Goal: Task Accomplishment & Management: Manage account settings

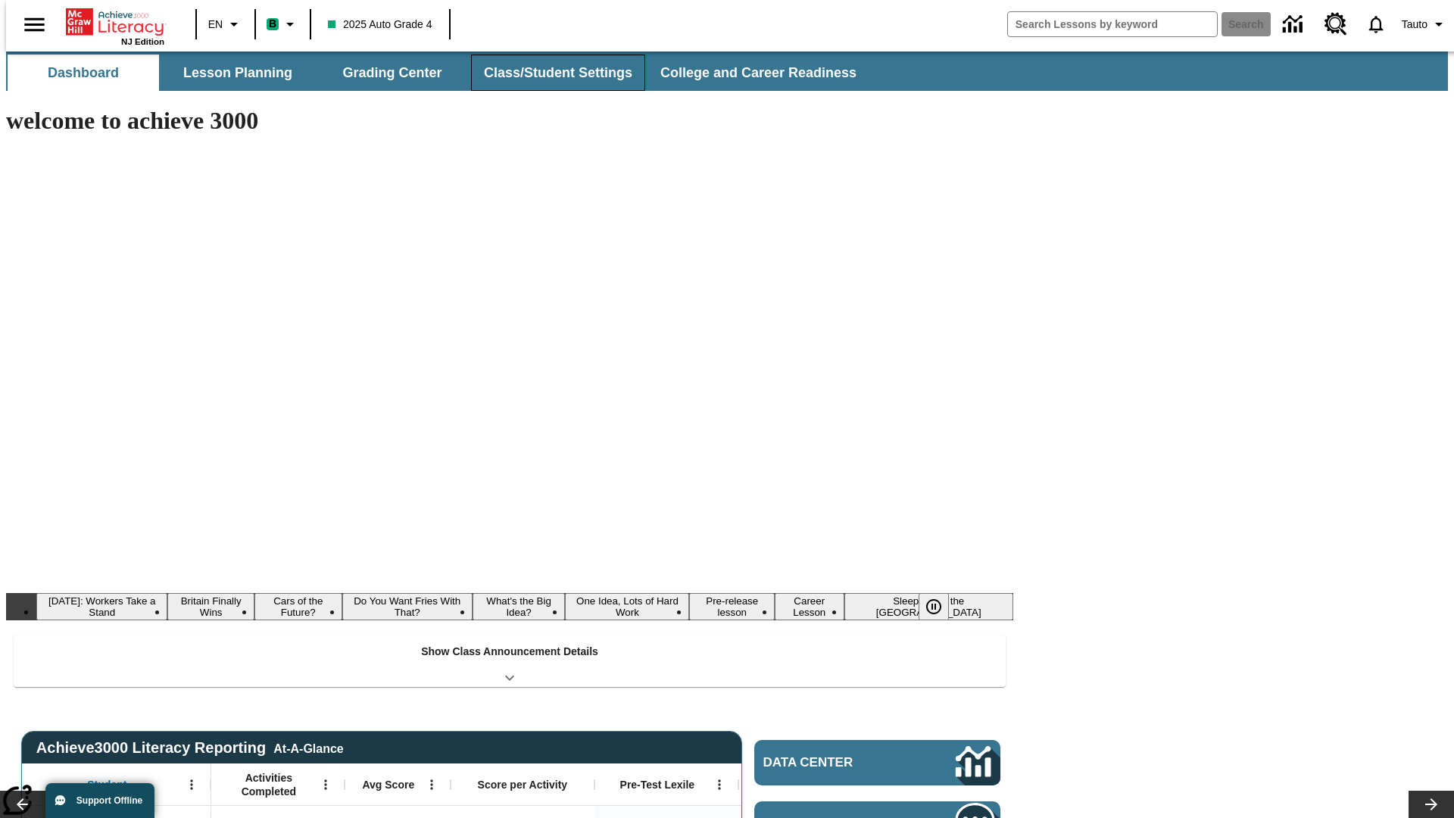
click at [550, 73] on button "Class/Student Settings" at bounding box center [558, 73] width 174 height 36
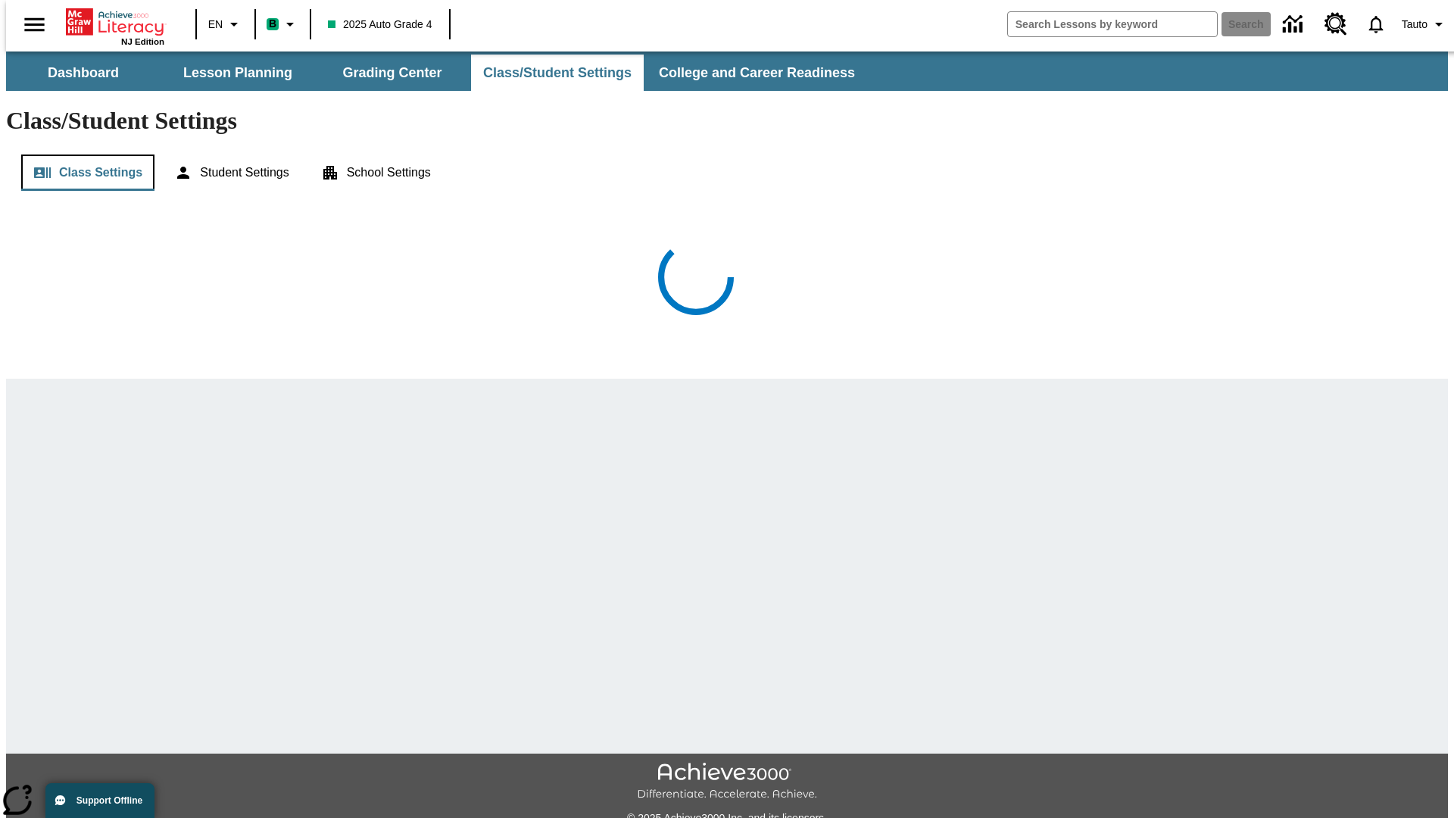
click at [82, 154] on button "Class Settings" at bounding box center [87, 172] width 133 height 36
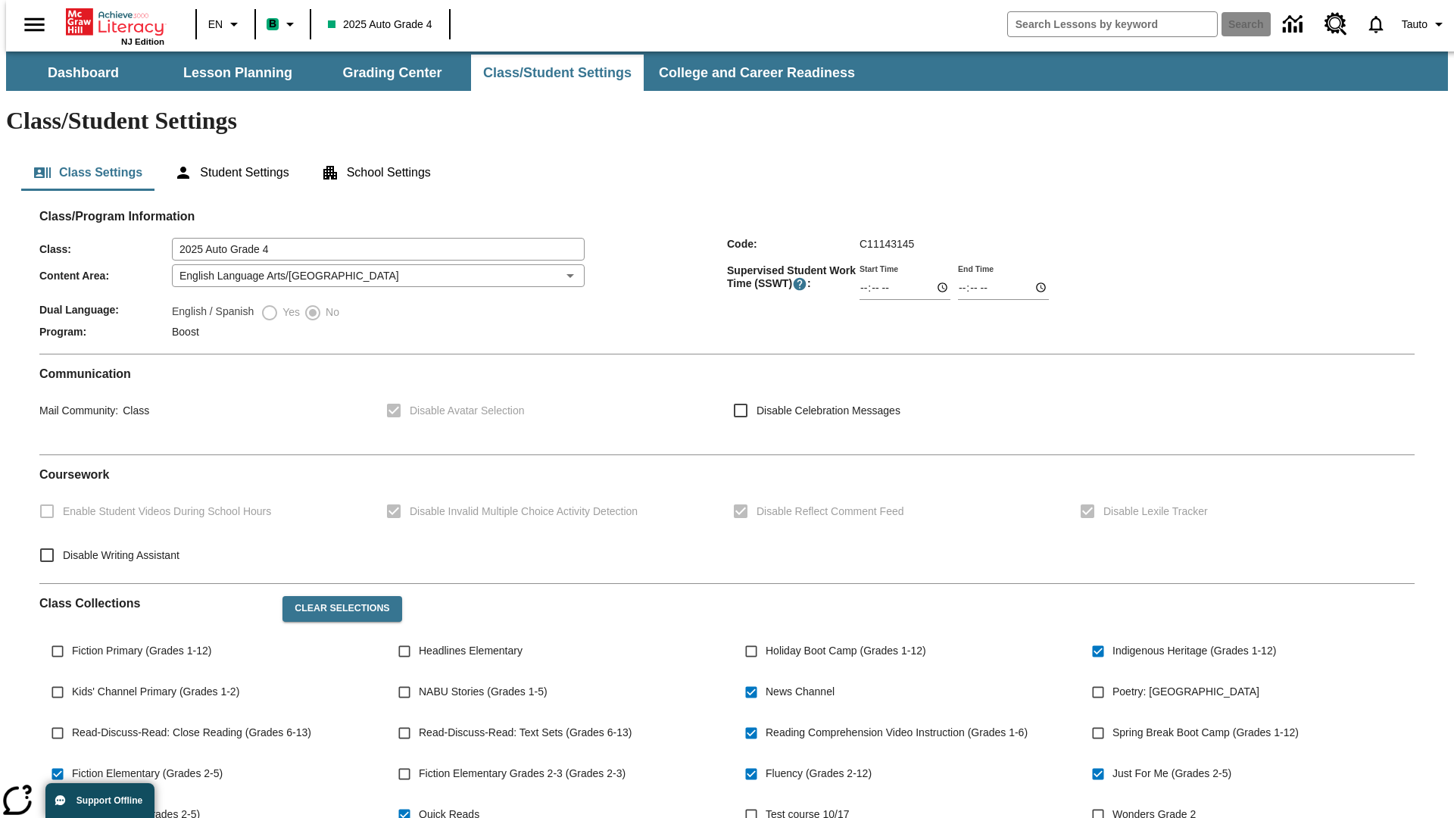
type input "02:23"
type input "03:23"
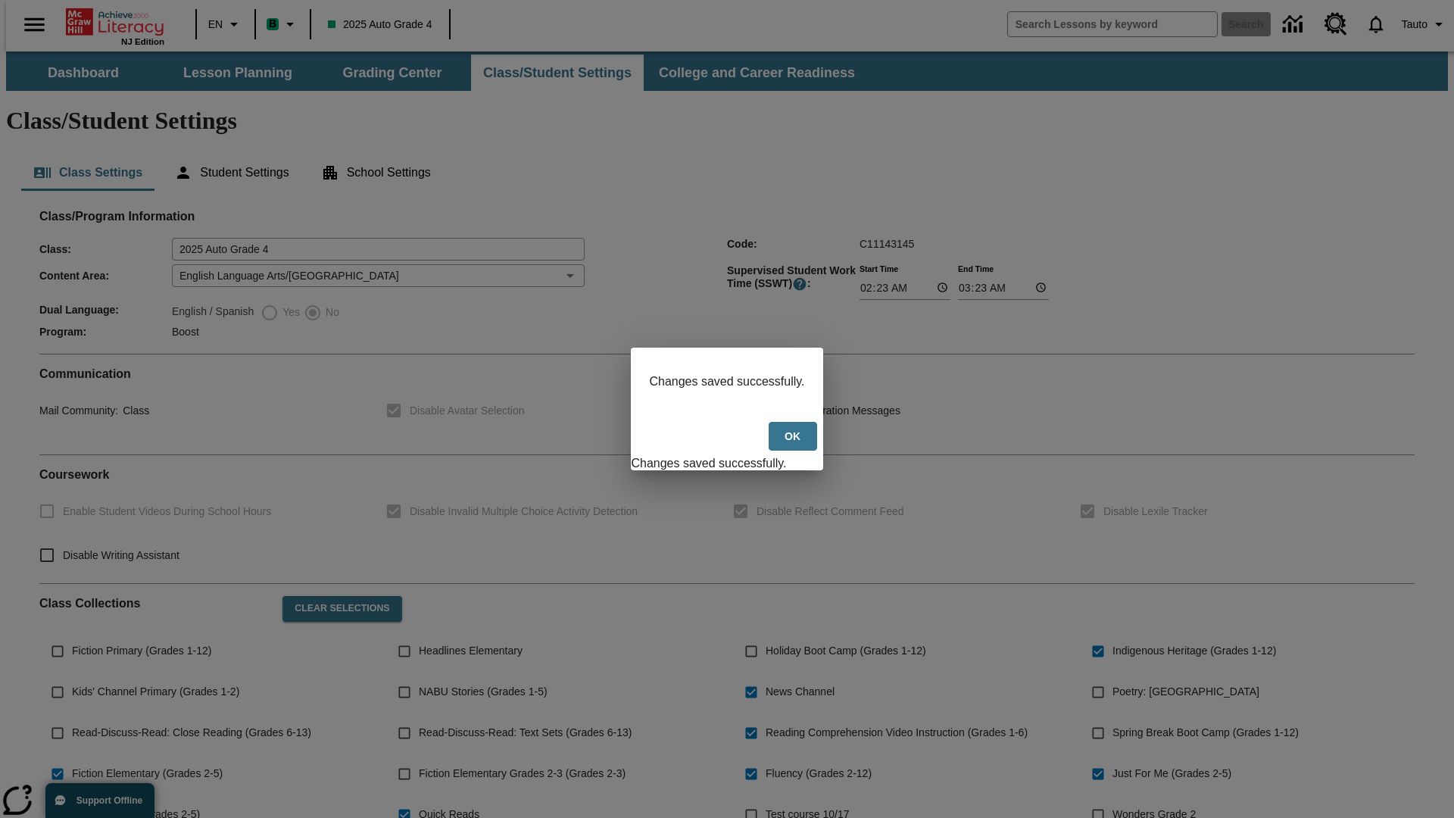
scroll to position [222, 0]
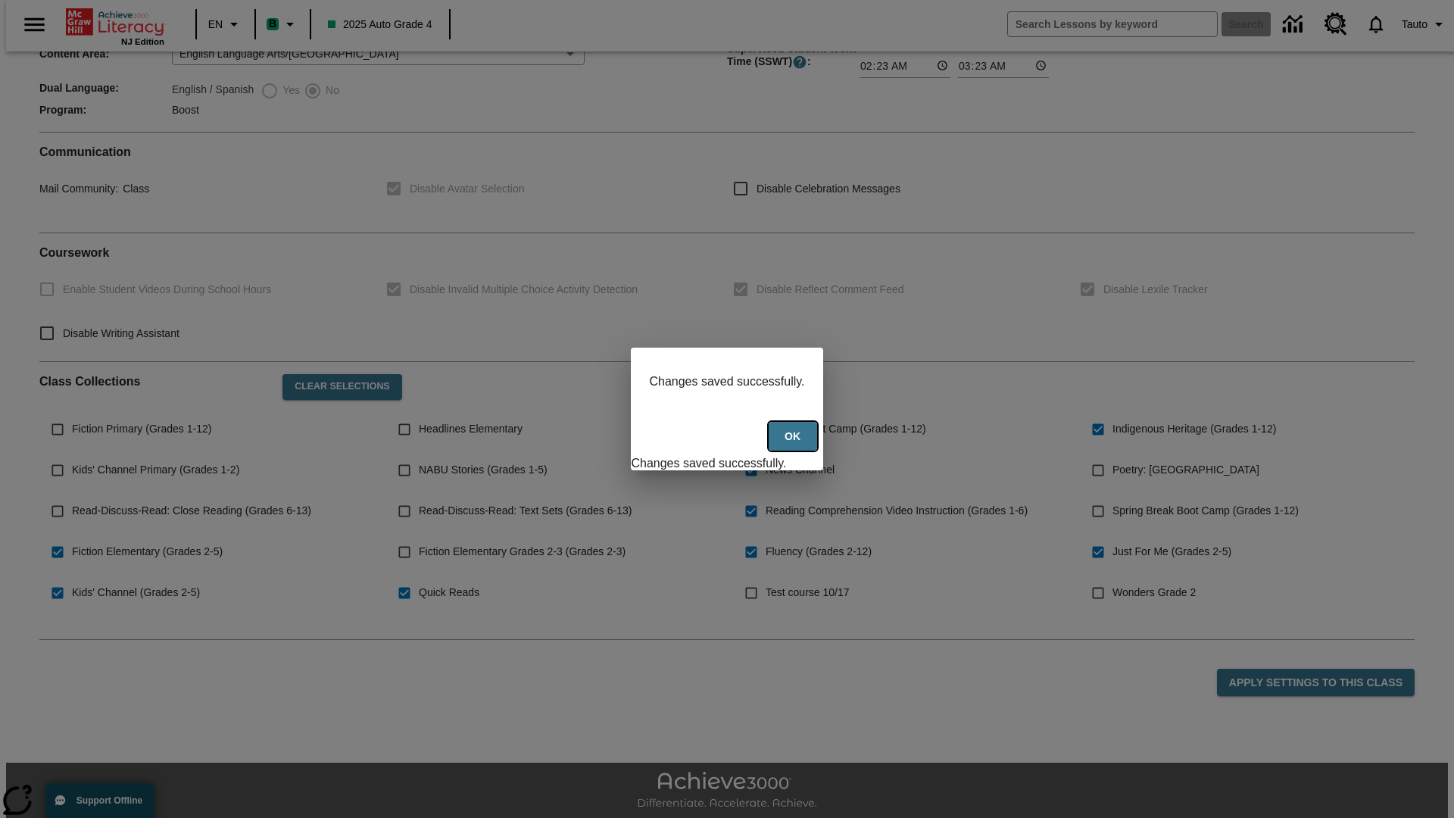
click at [794, 444] on button "Ok" at bounding box center [792, 437] width 48 height 30
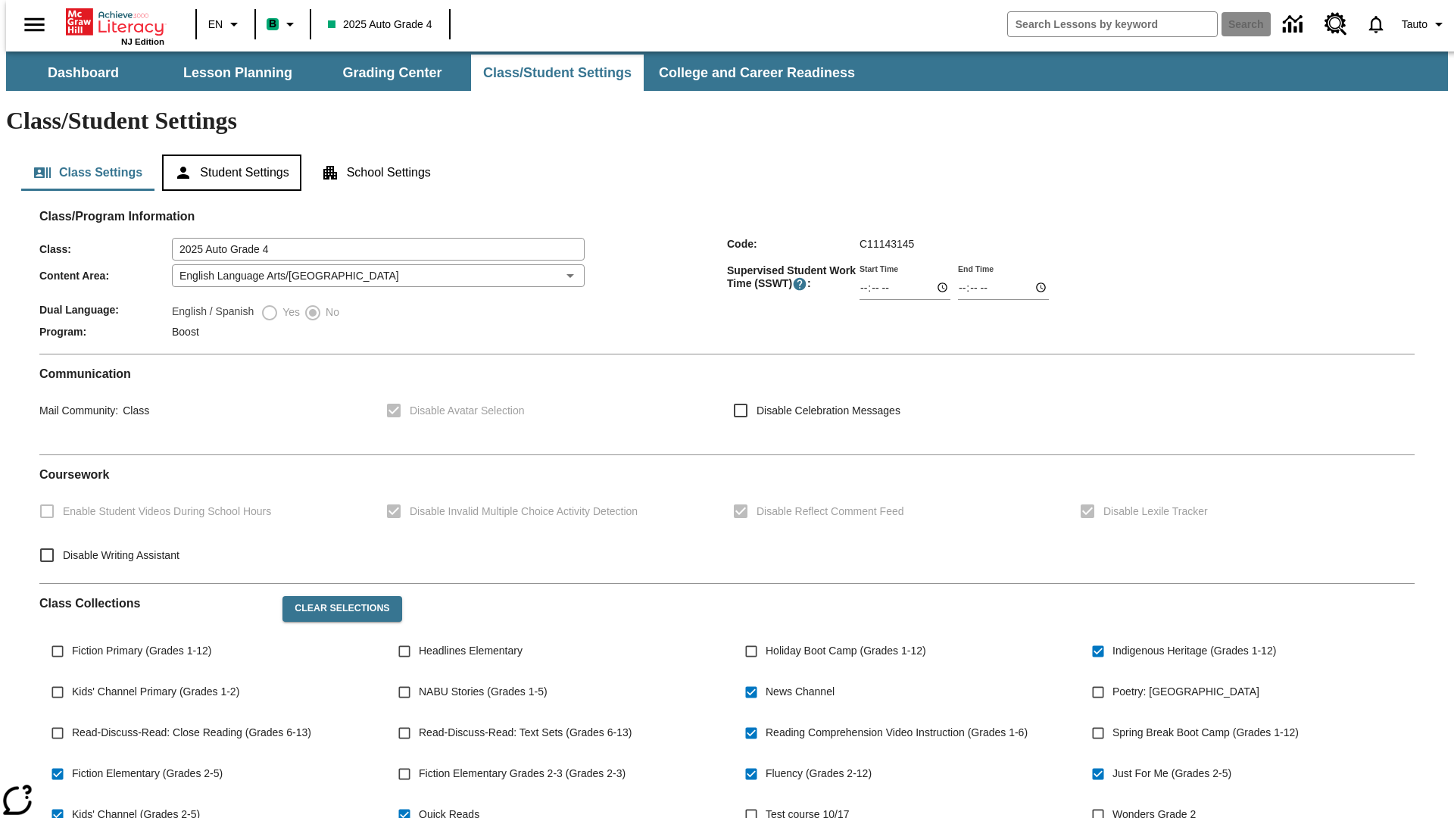
click at [228, 154] on button "Student Settings" at bounding box center [231, 172] width 139 height 36
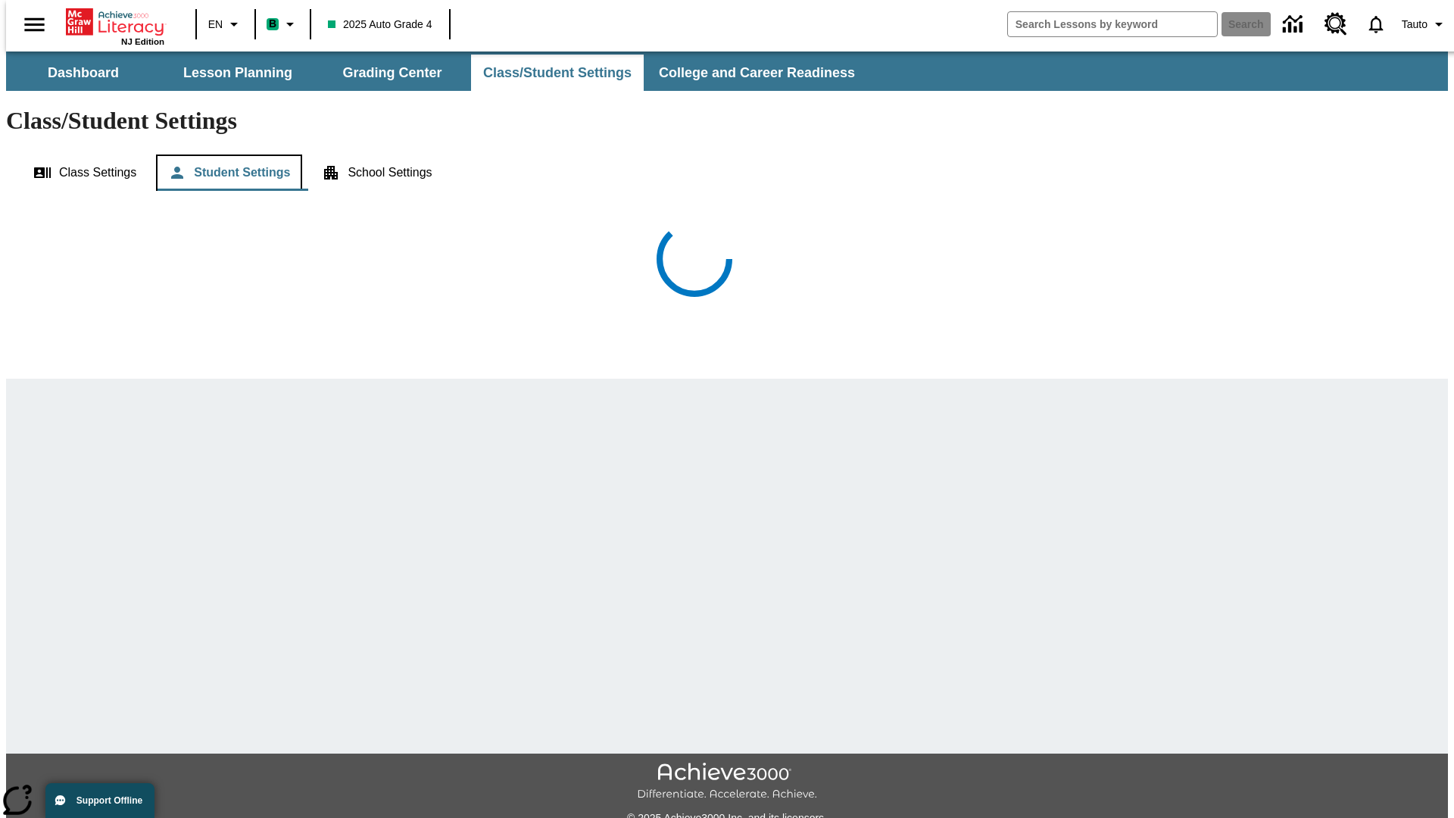
scroll to position [33, 0]
